Goal: Information Seeking & Learning: Learn about a topic

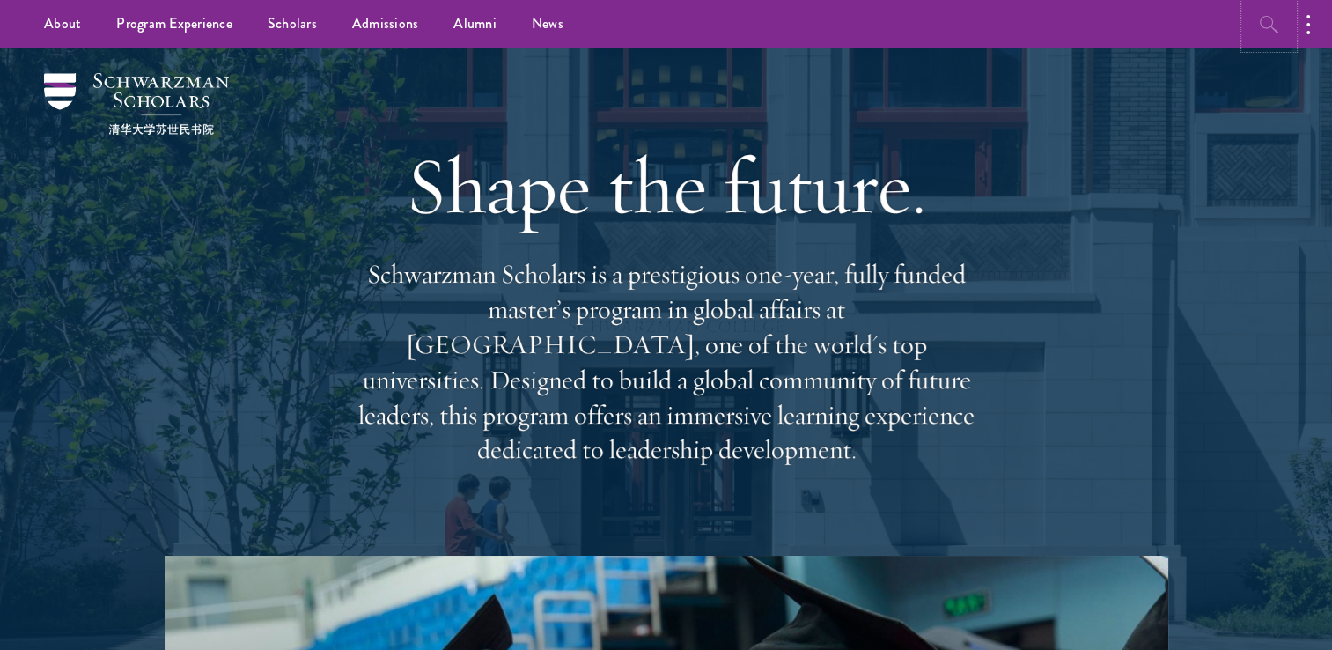
click at [1267, 26] on icon "button" at bounding box center [1269, 24] width 21 height 21
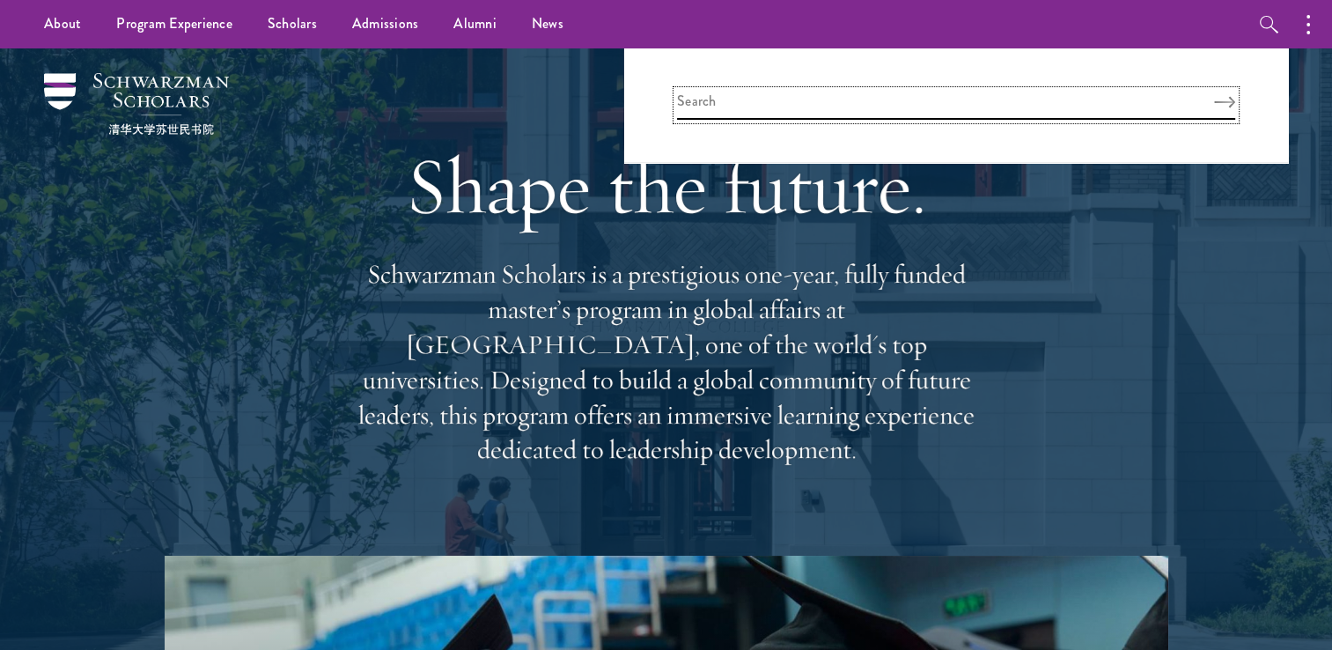
click at [1058, 99] on input "search" at bounding box center [956, 105] width 558 height 29
type input "APPLY"
click at [1214, 96] on button "Search" at bounding box center [1224, 102] width 21 height 12
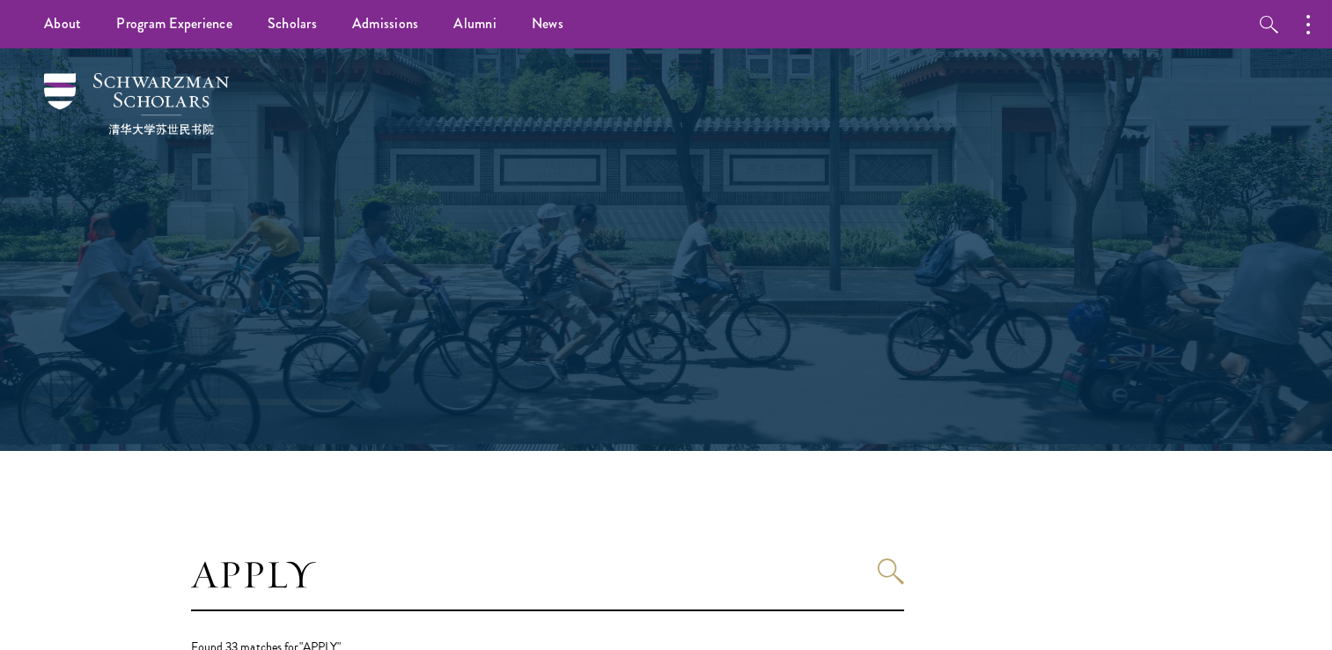
click at [1225, 92] on div "Search Schwarzman Scholars" at bounding box center [666, 249] width 1156 height 402
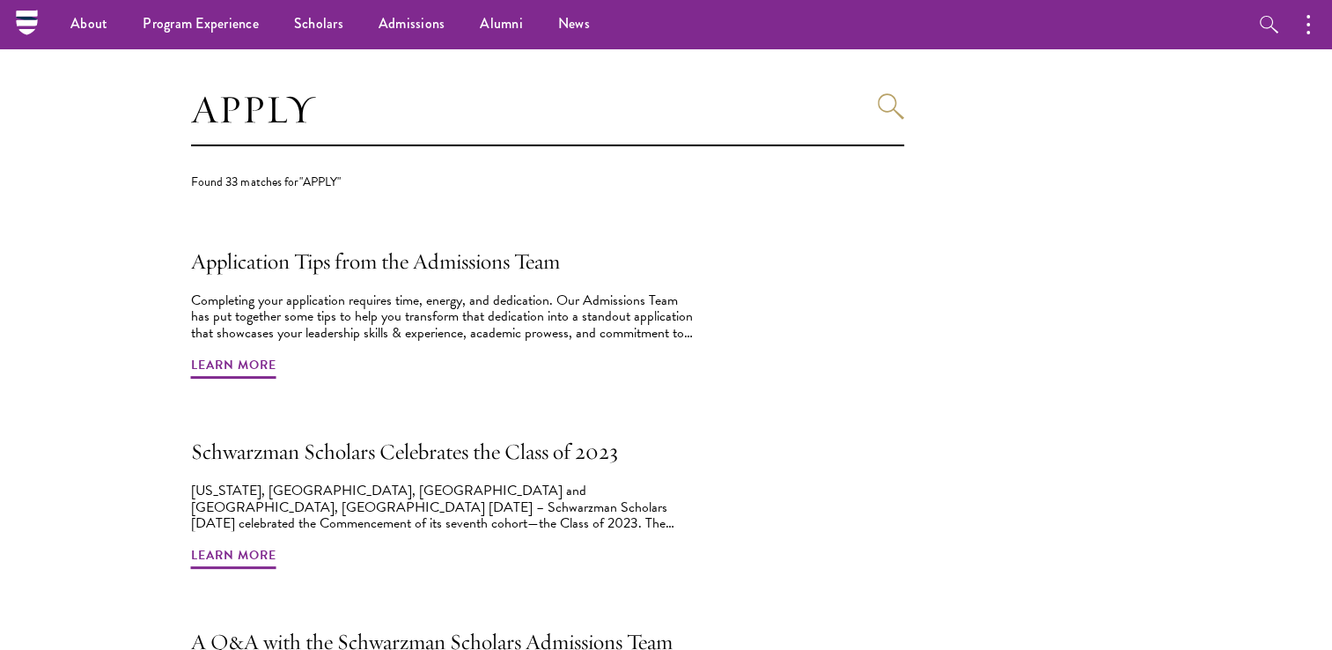
scroll to position [290, 0]
